Goal: Communication & Community: Ask a question

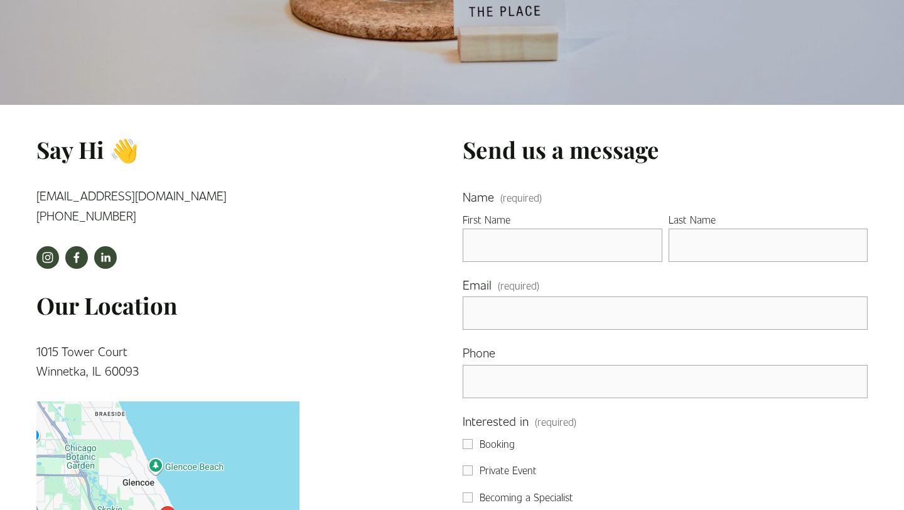
scroll to position [242, 0]
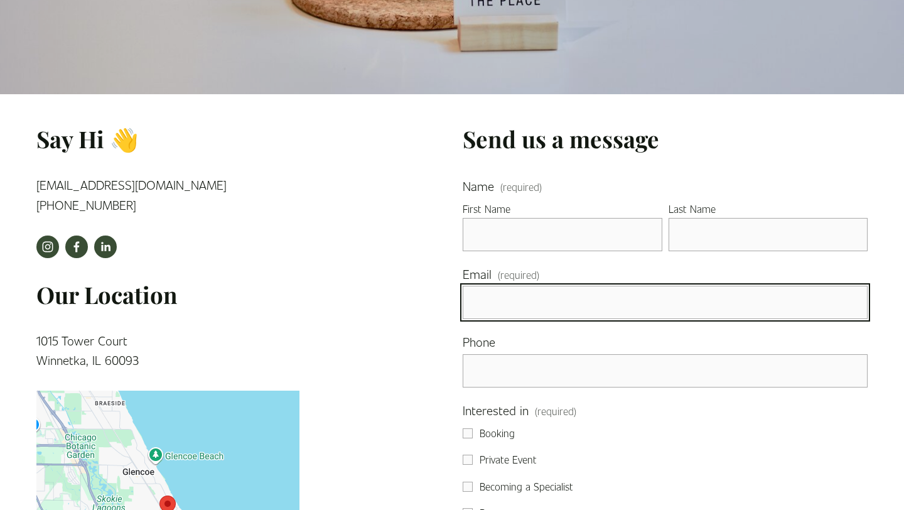
click at [521, 291] on input "Email (required)" at bounding box center [665, 302] width 405 height 33
type input "[PERSON_NAME][EMAIL_ADDRESS][DOMAIN_NAME]"
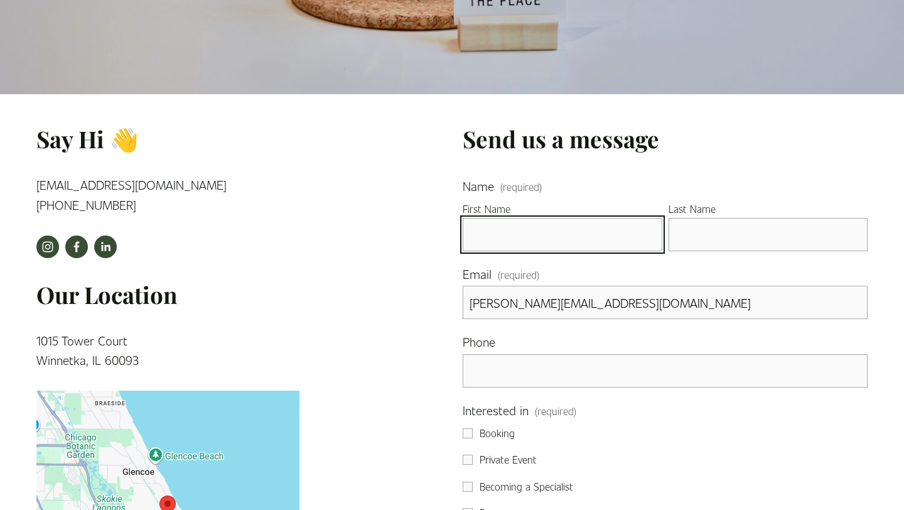
type input "[PERSON_NAME]"
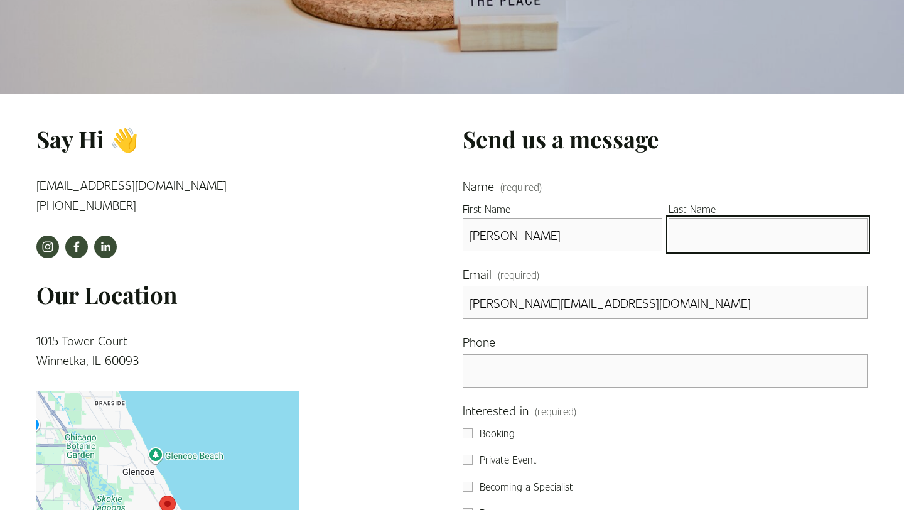
type input "Bridges"
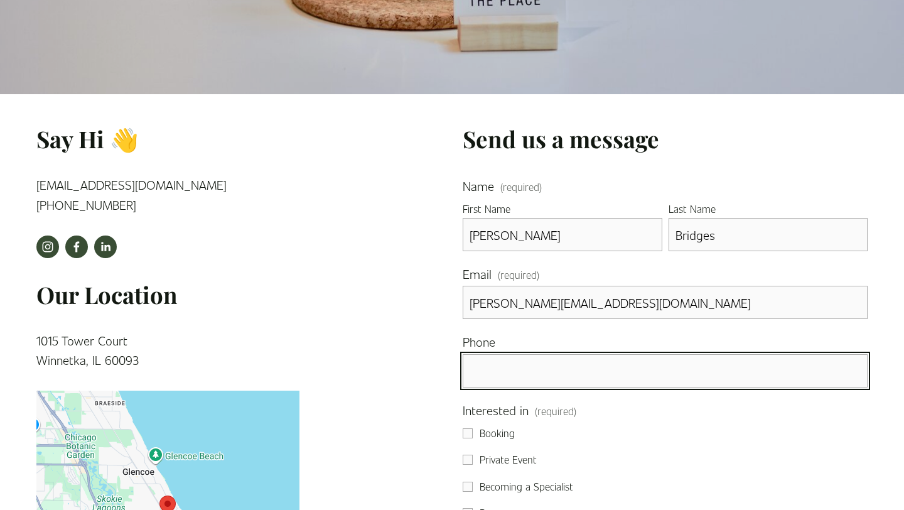
type input "[PHONE_NUMBER]"
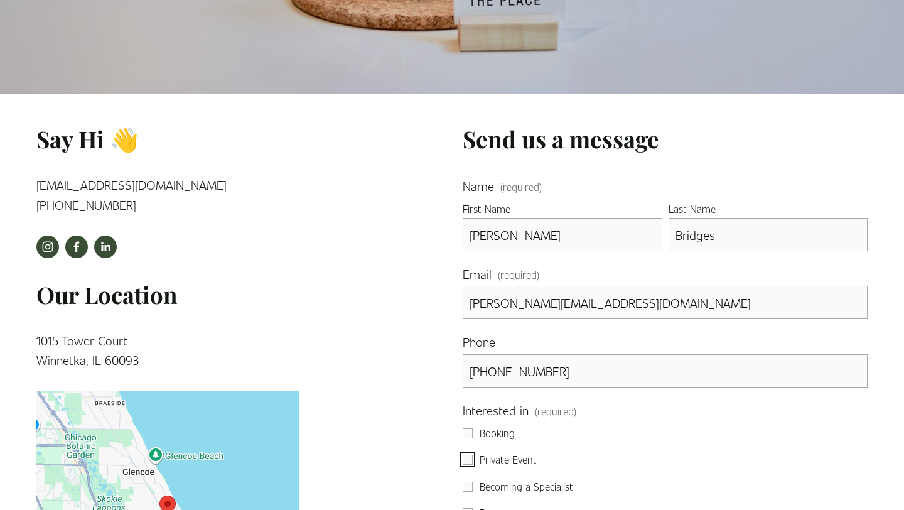
click at [463, 454] on input "Private Event" at bounding box center [468, 459] width 10 height 10
checkbox input "true"
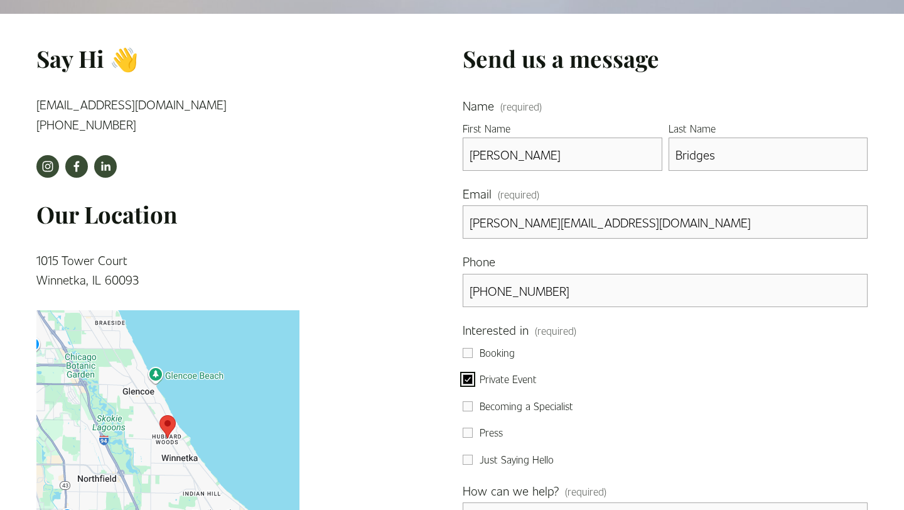
scroll to position [480, 0]
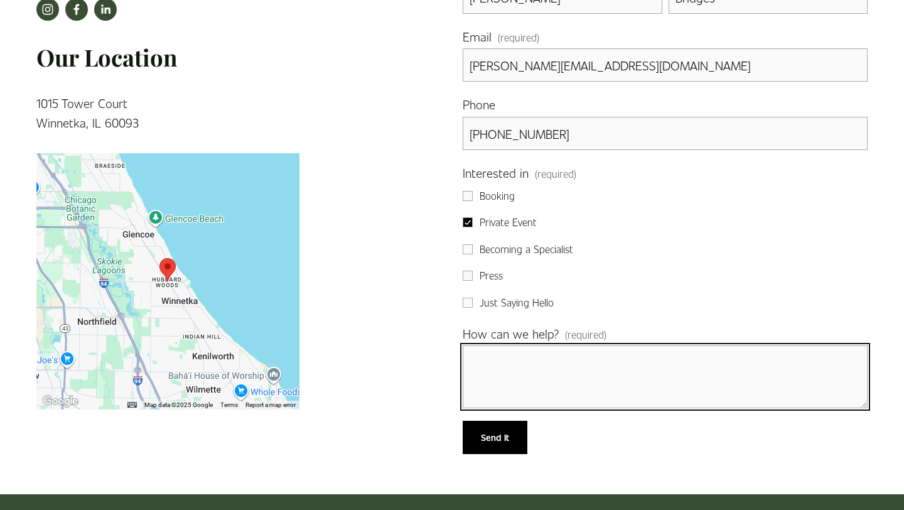
click at [539, 385] on textarea "How can we help? (required)" at bounding box center [665, 376] width 405 height 63
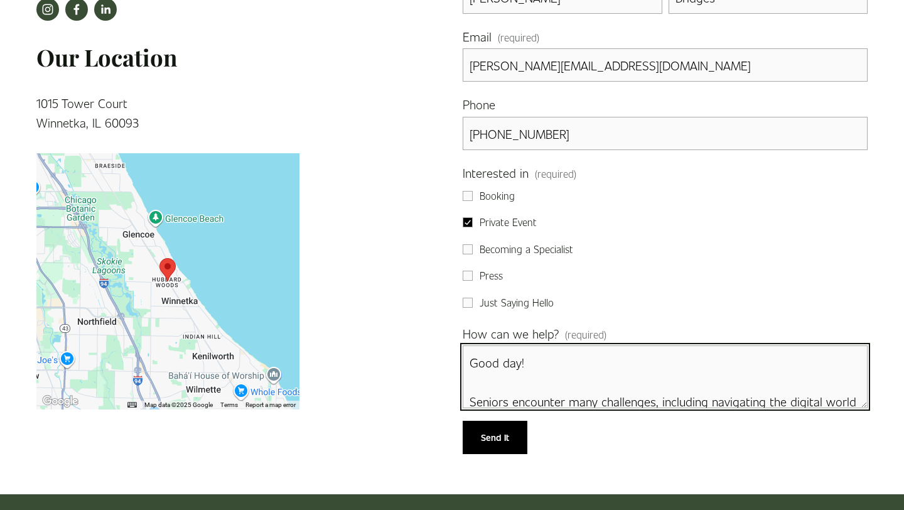
type textarea "Good day! Seniors encounter many challenges, including navigating the digital w…"
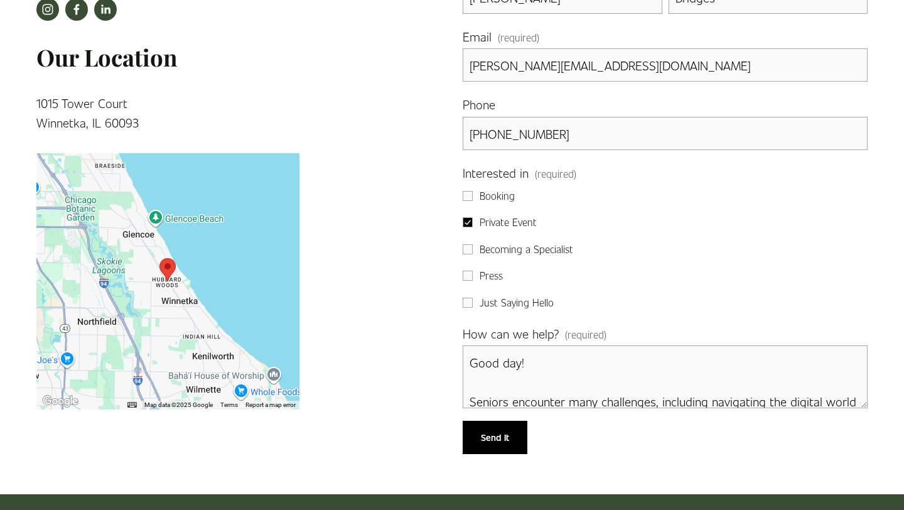
scroll to position [431, 0]
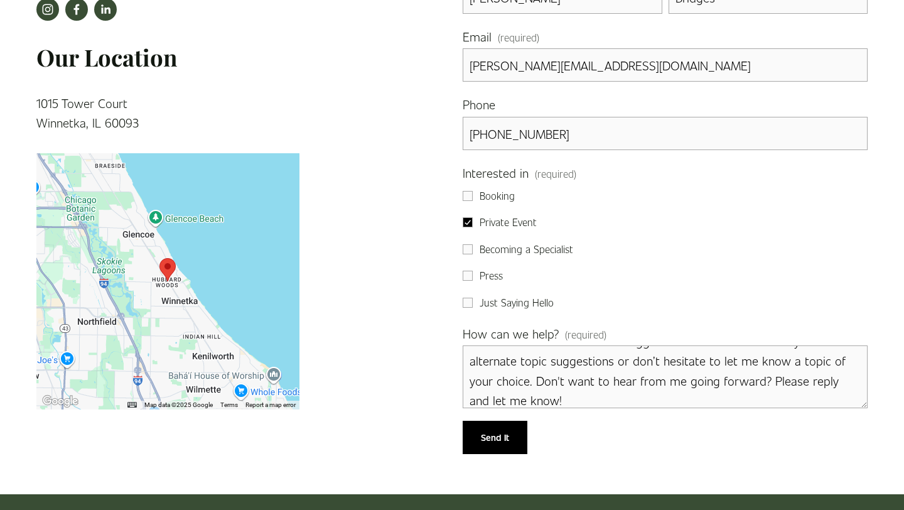
click at [463, 421] on button "Send It Send It" at bounding box center [495, 437] width 65 height 33
